Goal: Check status: Check status

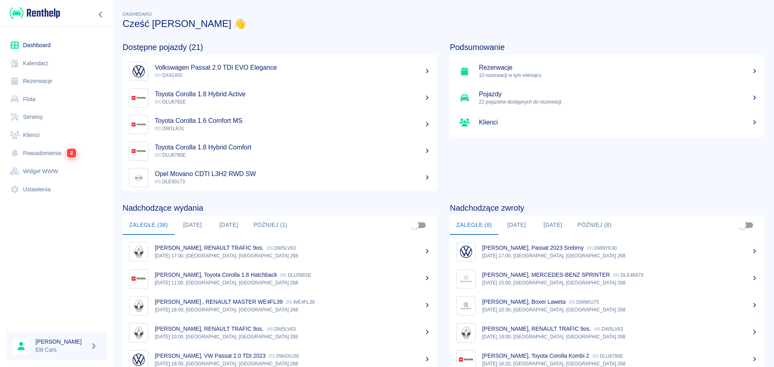
drag, startPoint x: 21, startPoint y: 82, endPoint x: 79, endPoint y: 80, distance: 58.1
click at [21, 82] on link "Rezerwacje" at bounding box center [56, 81] width 100 height 18
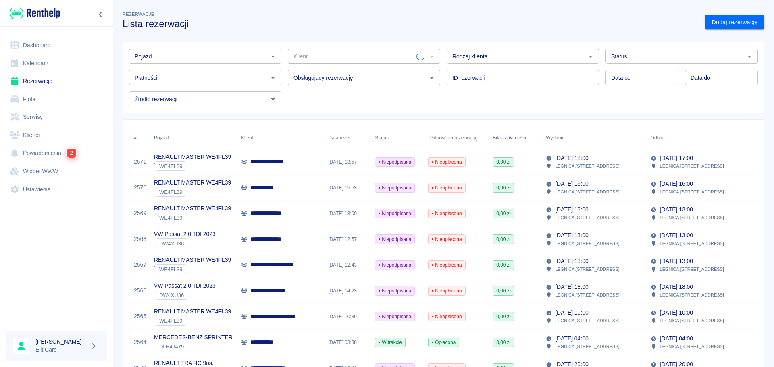
click at [147, 56] on div "Pojazd Pojazd" at bounding box center [205, 56] width 152 height 15
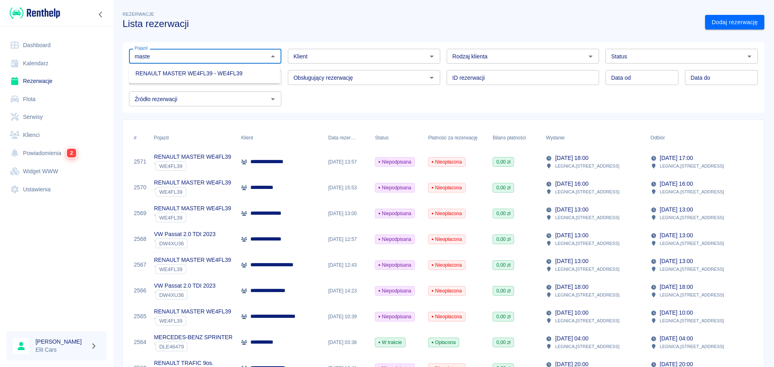
click at [157, 70] on li "RENAULT MASTER WE4FL39 - WE4FL39" at bounding box center [204, 73] width 151 height 13
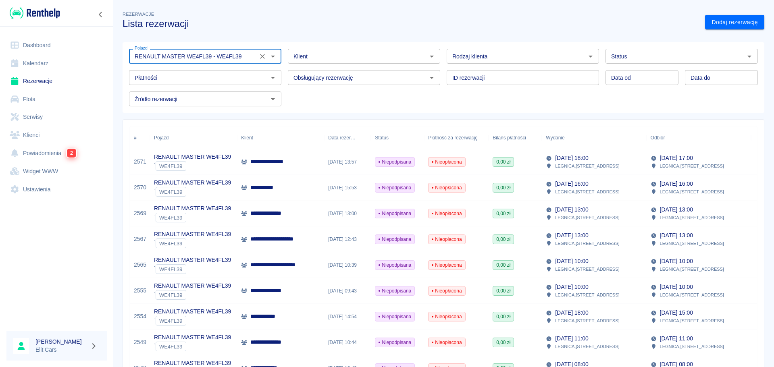
type input "RENAULT MASTER WE4FL39 - WE4FL39"
click at [674, 193] on p "[STREET_ADDRESS]" at bounding box center [692, 191] width 64 height 7
